Goal: Transaction & Acquisition: Purchase product/service

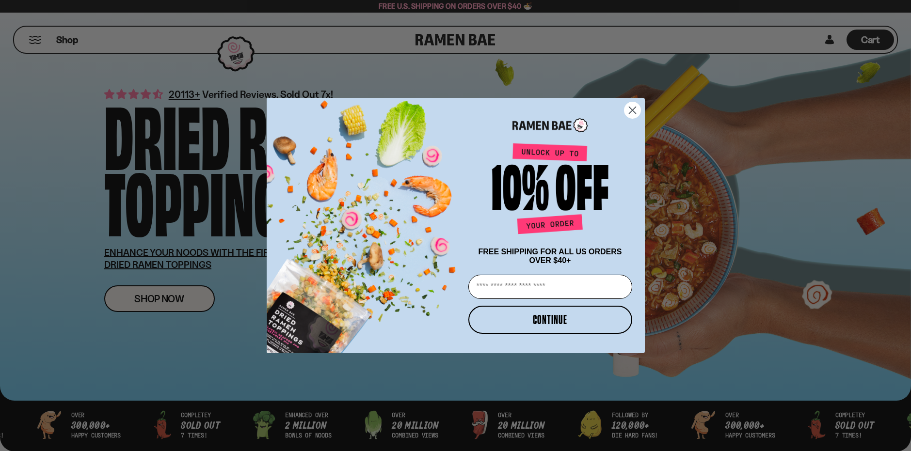
click at [636, 105] on circle "Close dialog" at bounding box center [632, 110] width 16 height 16
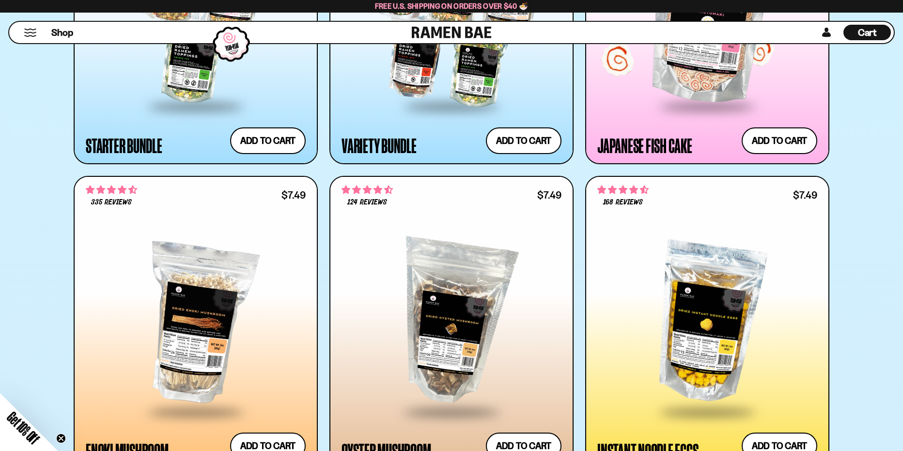
scroll to position [1357, 0]
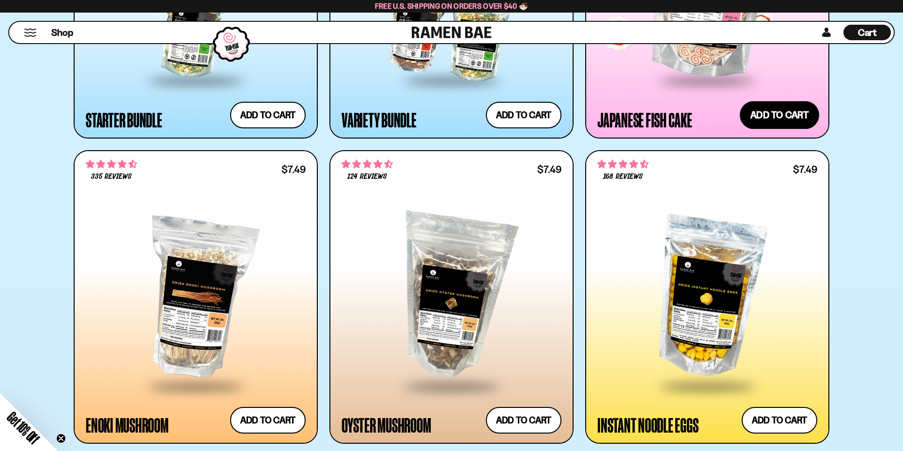
click at [779, 118] on button "Add to cart" at bounding box center [779, 115] width 79 height 28
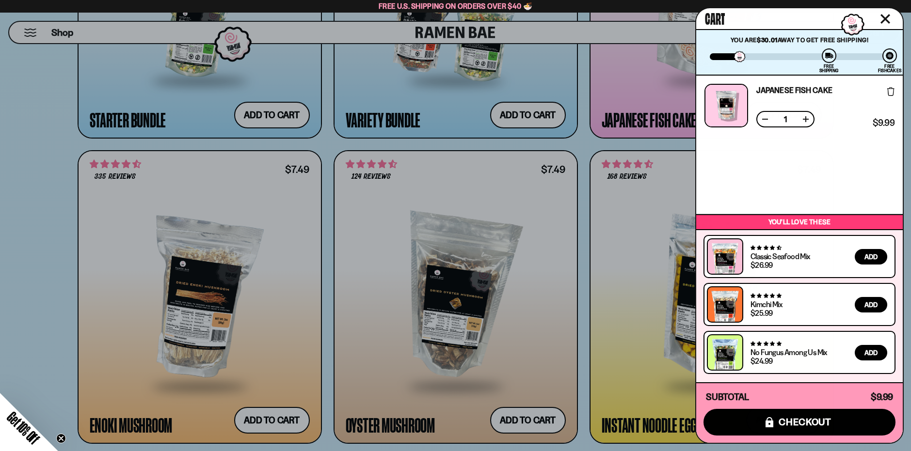
click at [890, 22] on button "Close cart" at bounding box center [885, 19] width 15 height 15
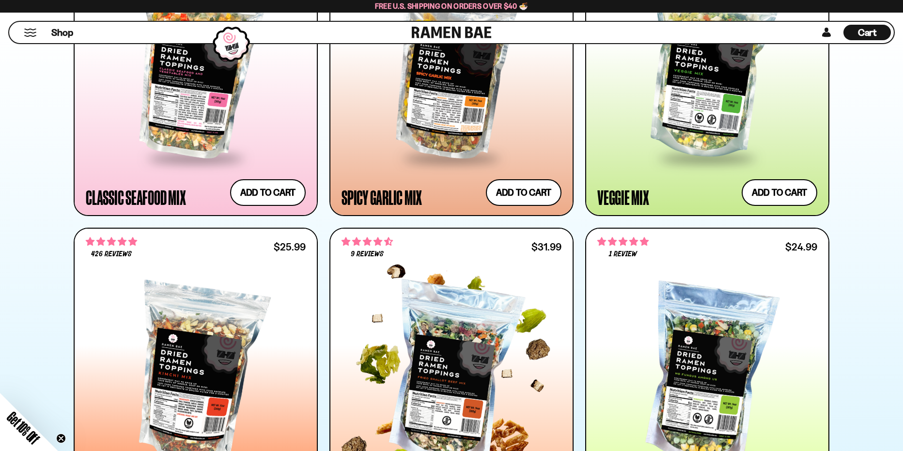
scroll to position [582, 0]
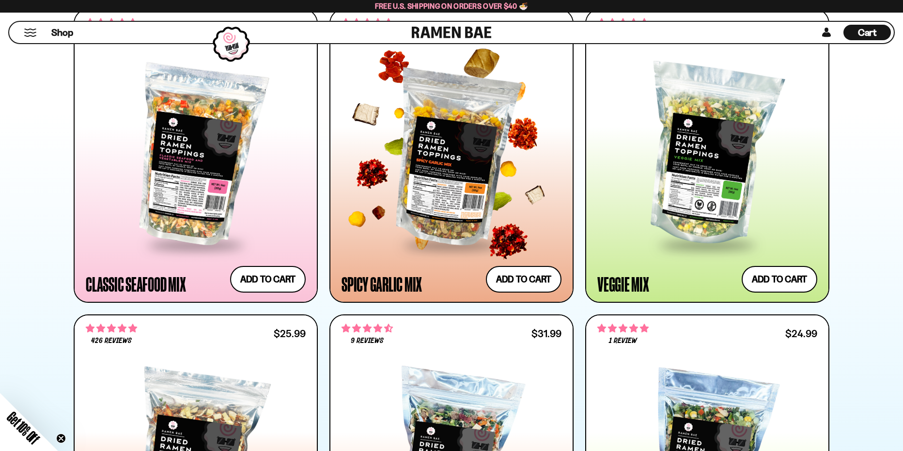
click at [482, 190] on div at bounding box center [452, 155] width 220 height 176
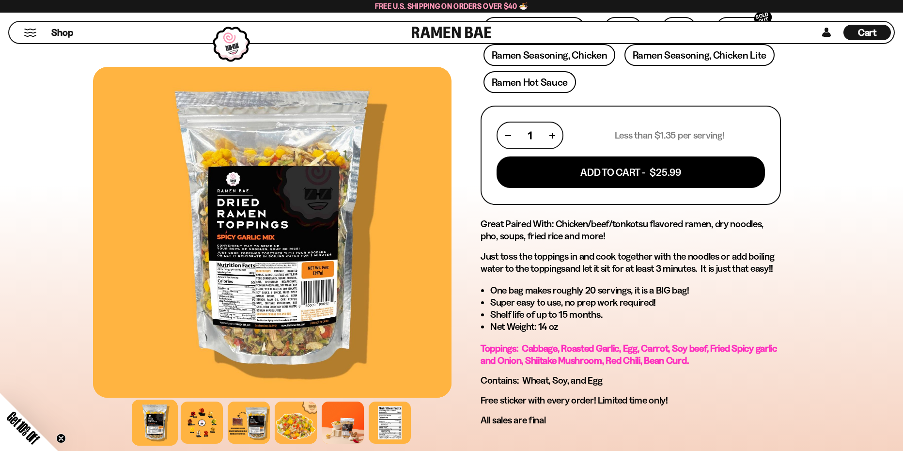
scroll to position [388, 0]
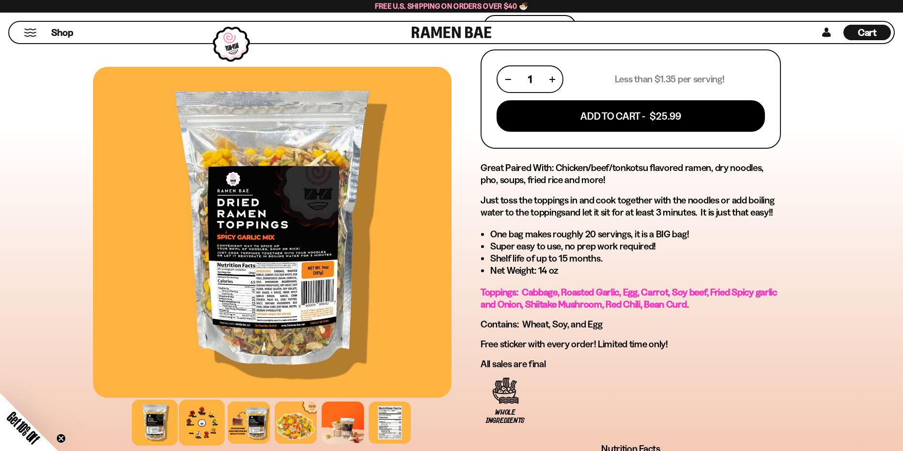
click at [192, 427] on div at bounding box center [202, 423] width 46 height 46
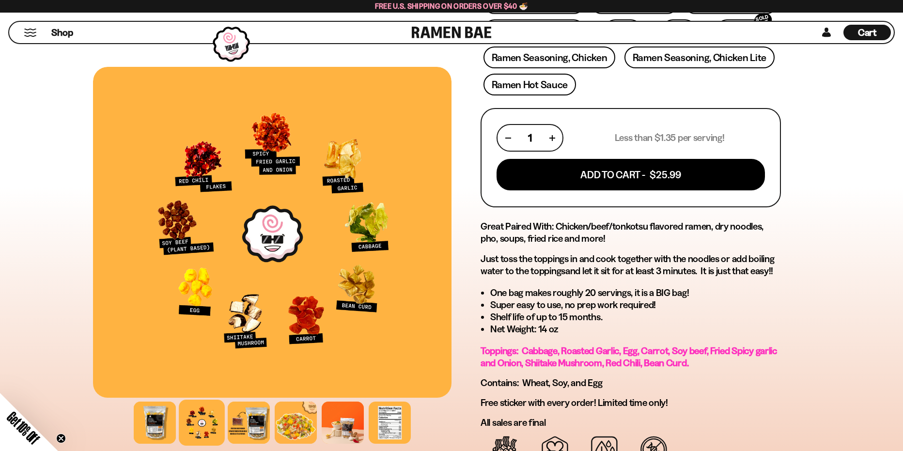
scroll to position [242, 0]
